Goal: Book appointment/travel/reservation

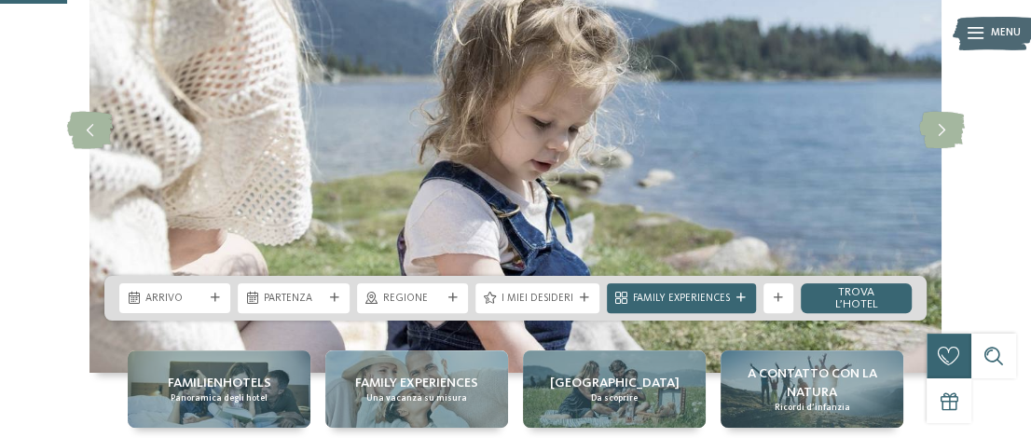
scroll to position [280, 0]
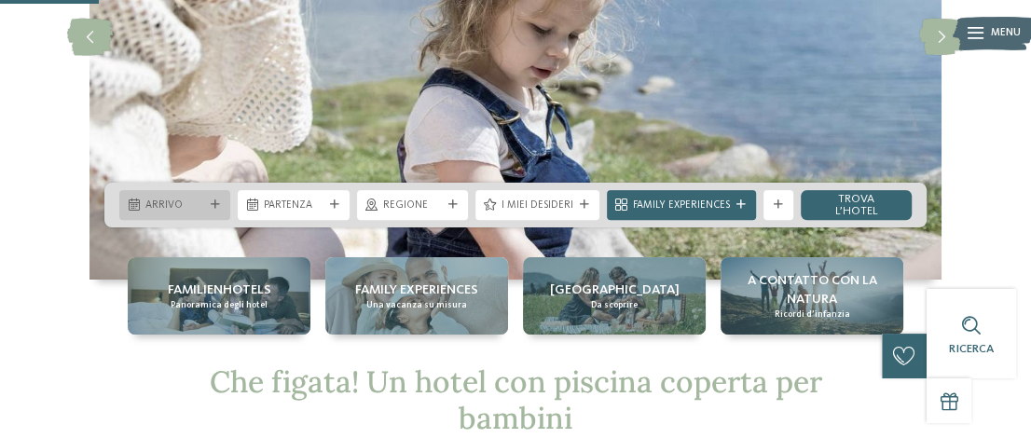
click at [192, 212] on span "Arrivo" at bounding box center [174, 206] width 59 height 15
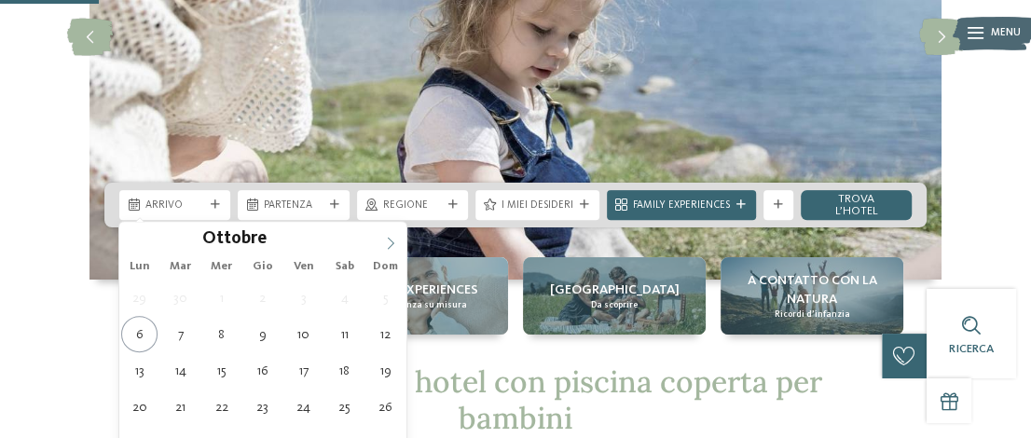
click at [390, 240] on icon at bounding box center [390, 243] width 13 height 13
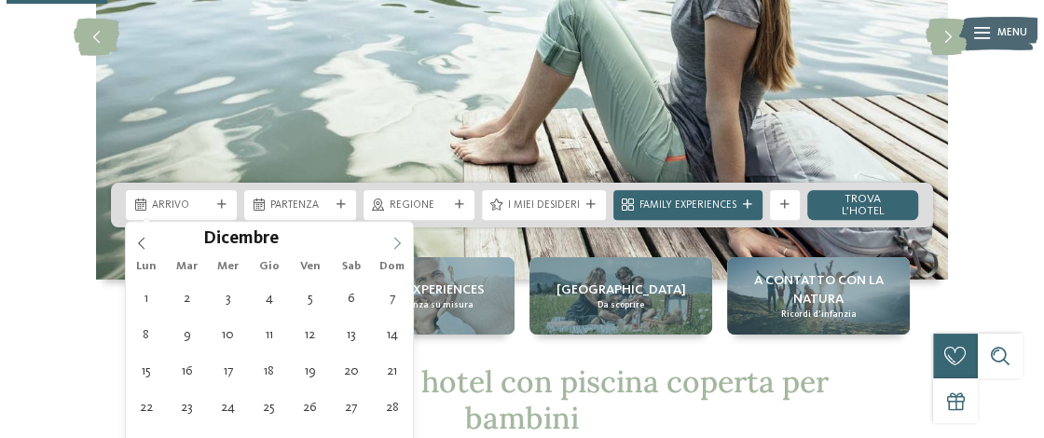
scroll to position [373, 0]
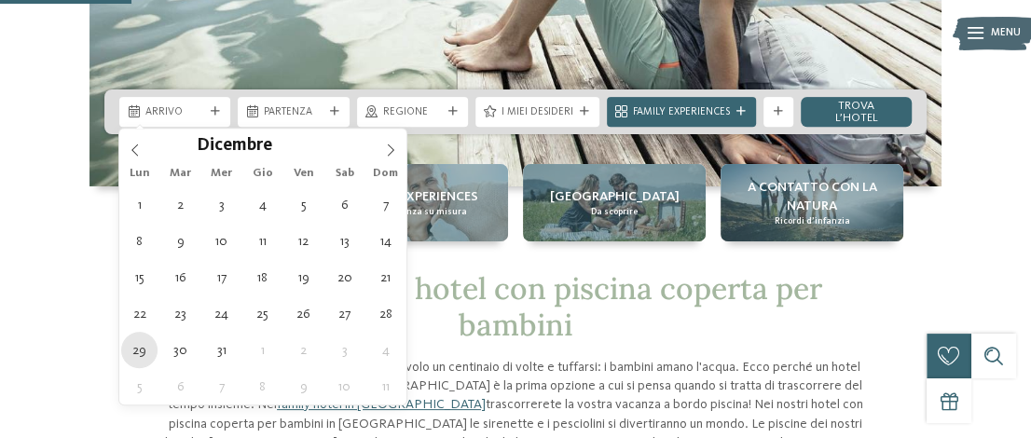
type div "[DATE]"
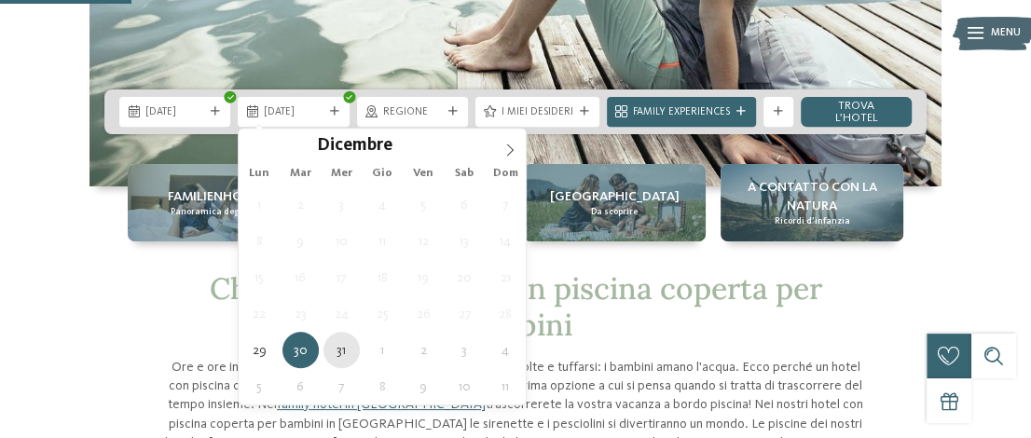
type div "[DATE]"
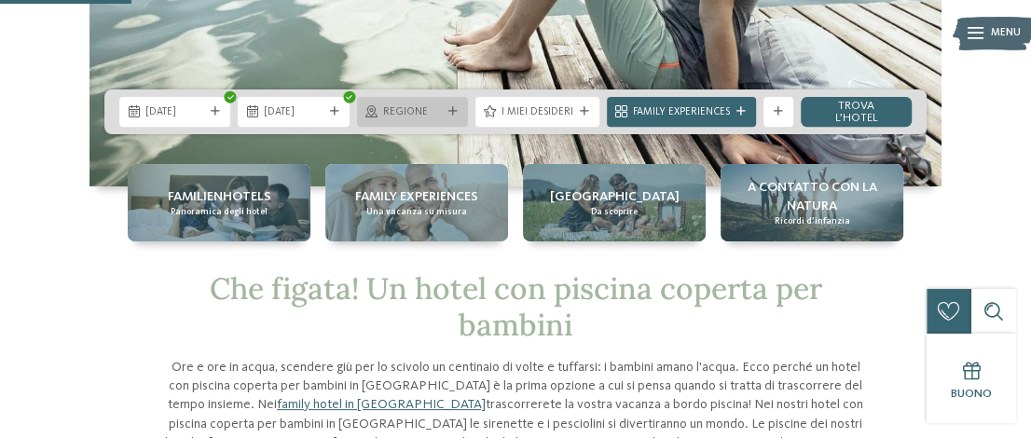
click at [454, 110] on icon at bounding box center [452, 111] width 9 height 9
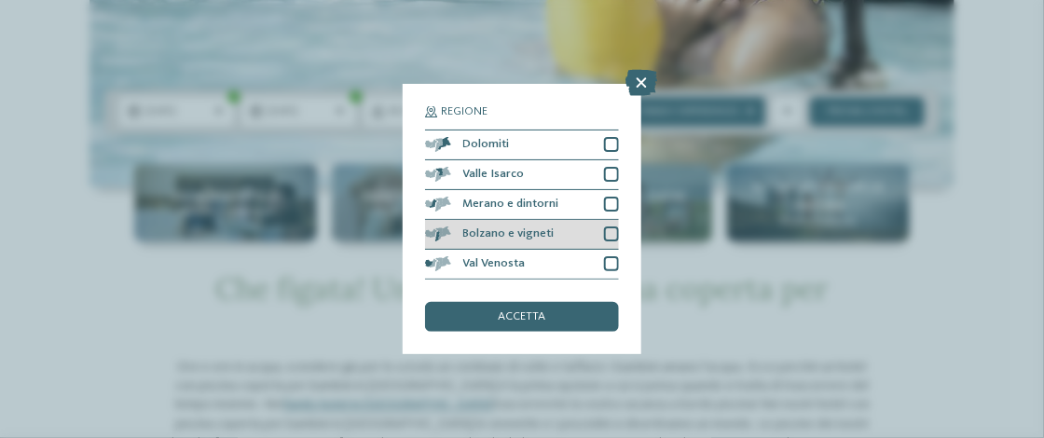
click at [611, 234] on div at bounding box center [611, 233] width 15 height 15
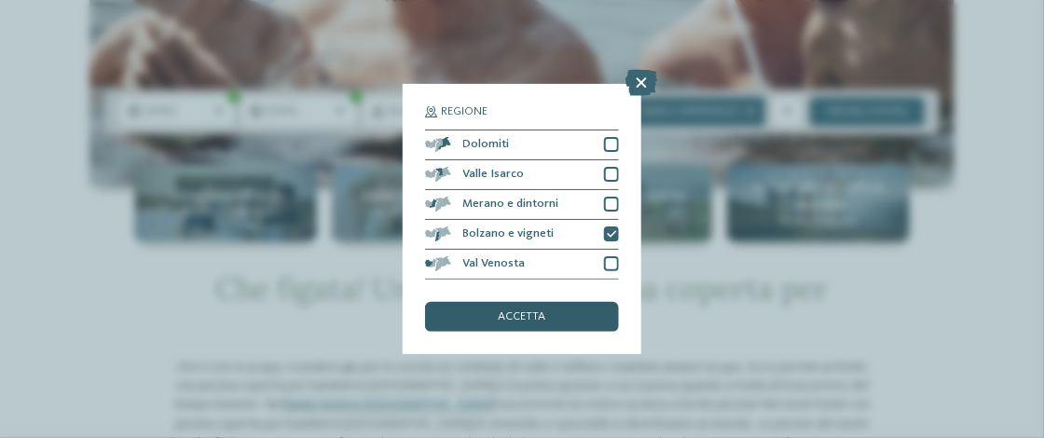
click at [539, 326] on div "accetta" at bounding box center [522, 317] width 194 height 30
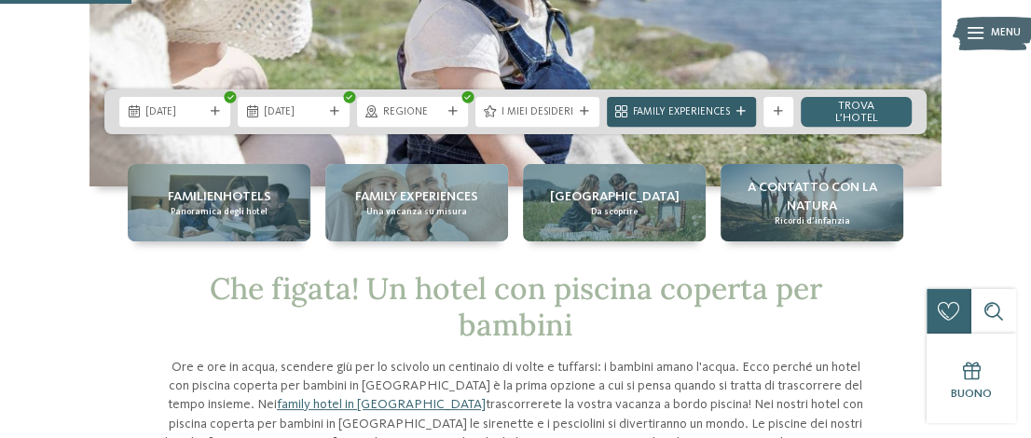
click at [705, 111] on span "Family Experiences" at bounding box center [681, 112] width 97 height 15
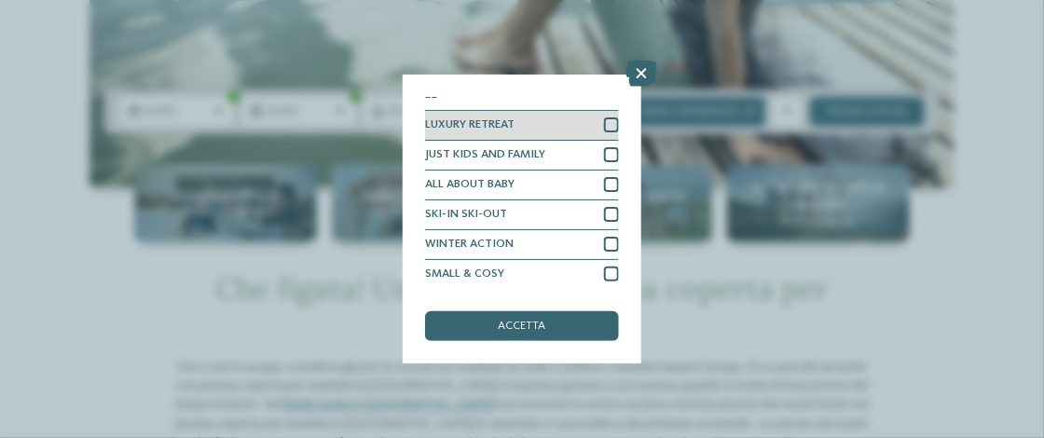
scroll to position [0, 0]
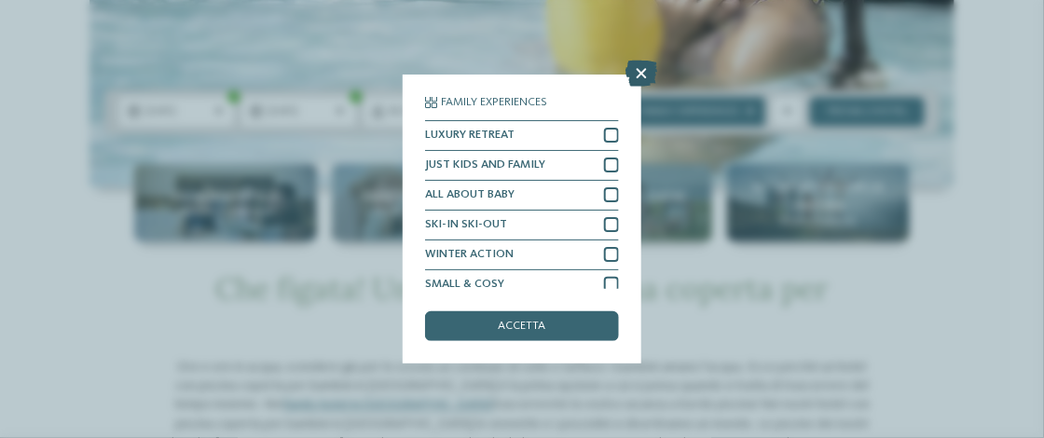
click at [631, 73] on icon at bounding box center [641, 74] width 32 height 26
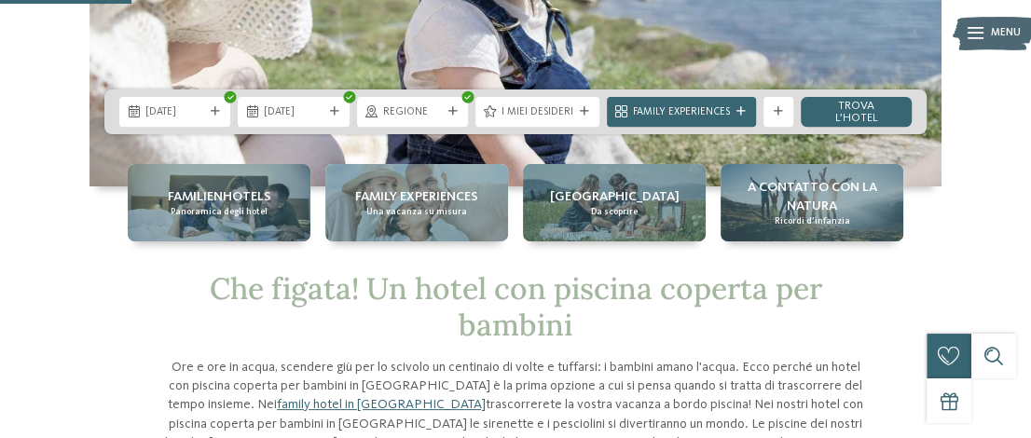
click at [678, 117] on span "Family Experiences" at bounding box center [681, 112] width 97 height 15
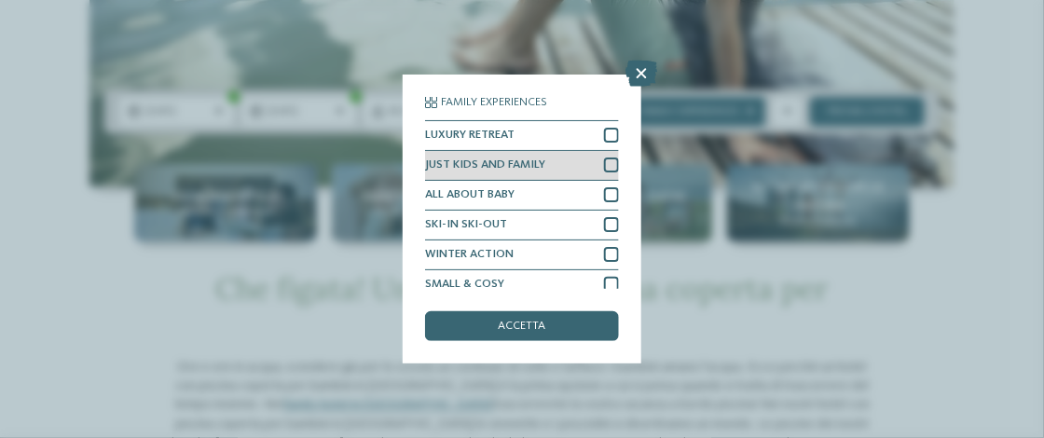
click at [604, 163] on div at bounding box center [611, 165] width 15 height 15
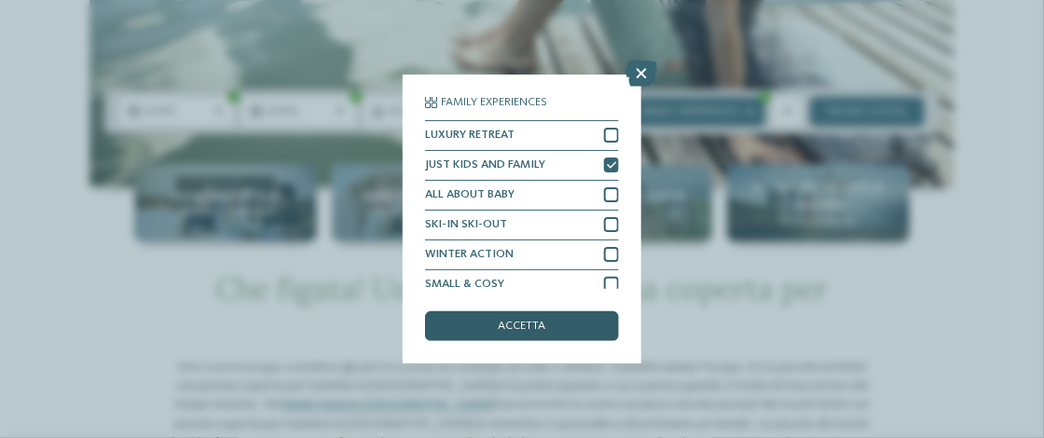
click at [544, 323] on span "accetta" at bounding box center [523, 327] width 48 height 12
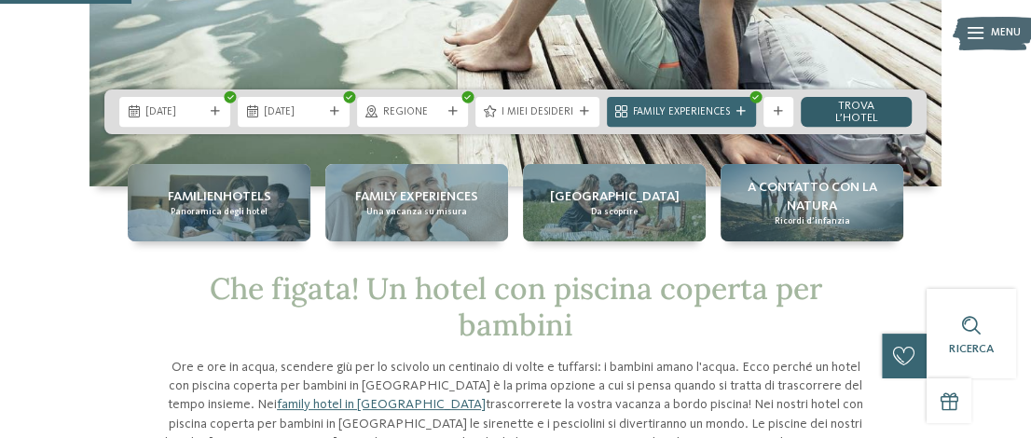
click at [843, 106] on link "trova l’hotel" at bounding box center [856, 112] width 111 height 30
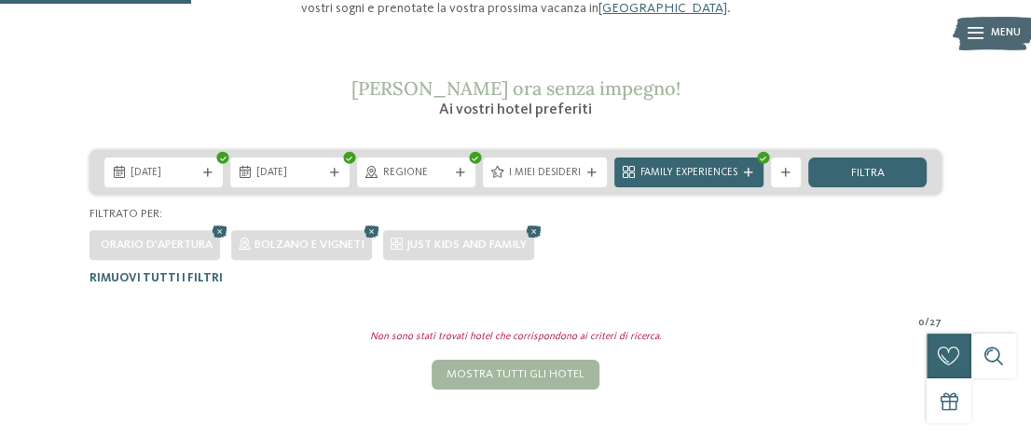
scroll to position [201, 0]
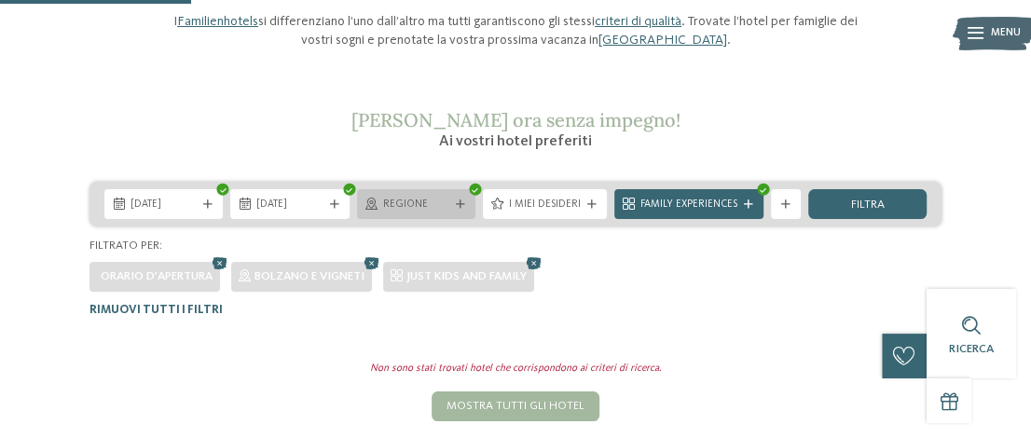
click at [432, 201] on span "Regione" at bounding box center [416, 205] width 66 height 15
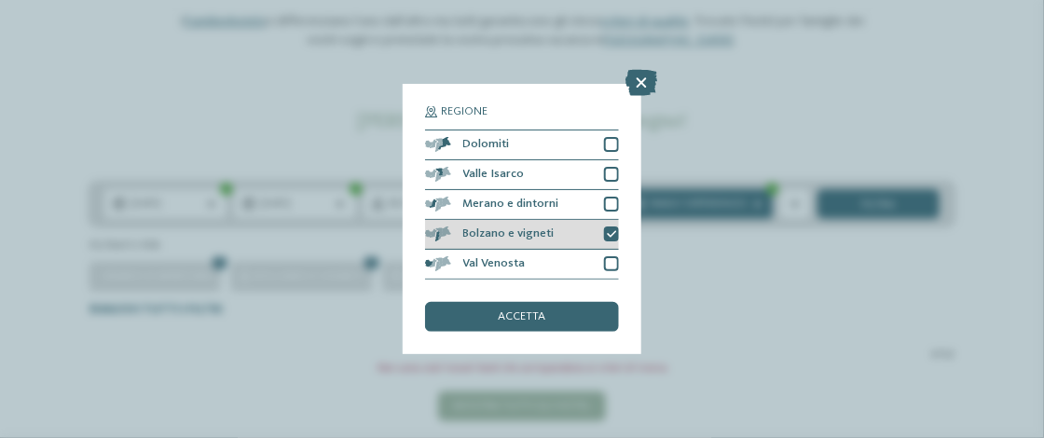
click at [613, 232] on icon at bounding box center [611, 234] width 9 height 9
click at [641, 80] on icon at bounding box center [641, 83] width 32 height 26
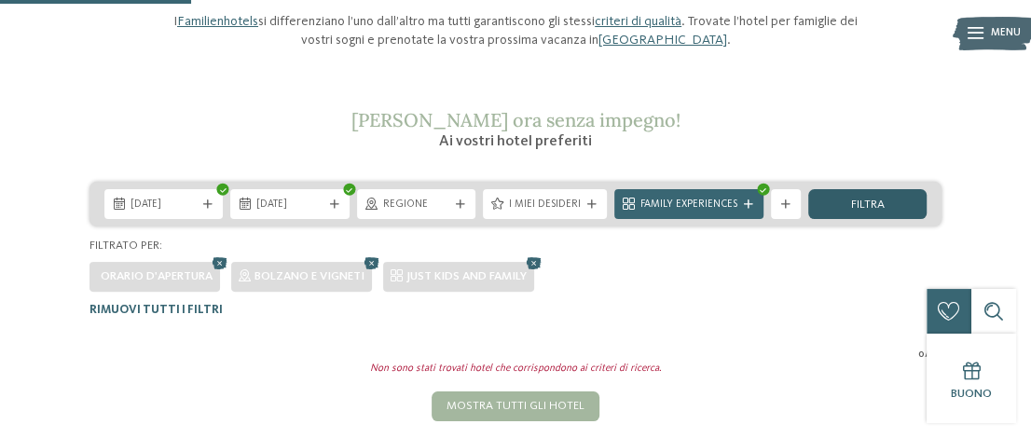
click at [837, 204] on div "filtra" at bounding box center [867, 204] width 118 height 30
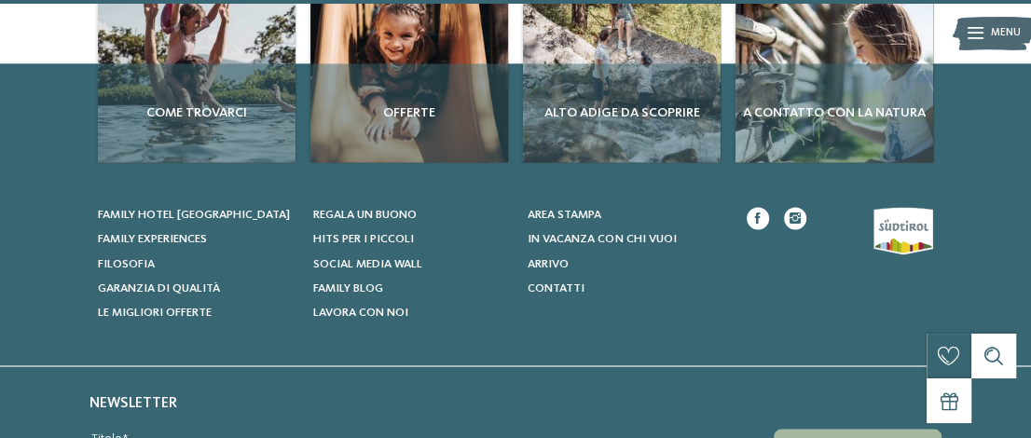
scroll to position [1402, 0]
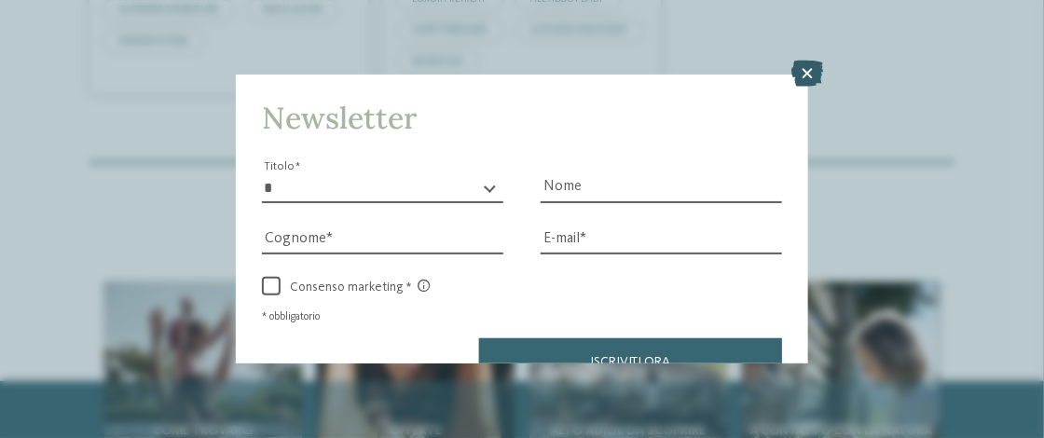
click at [807, 76] on icon at bounding box center [808, 74] width 32 height 26
